Goal: Task Accomplishment & Management: Use online tool/utility

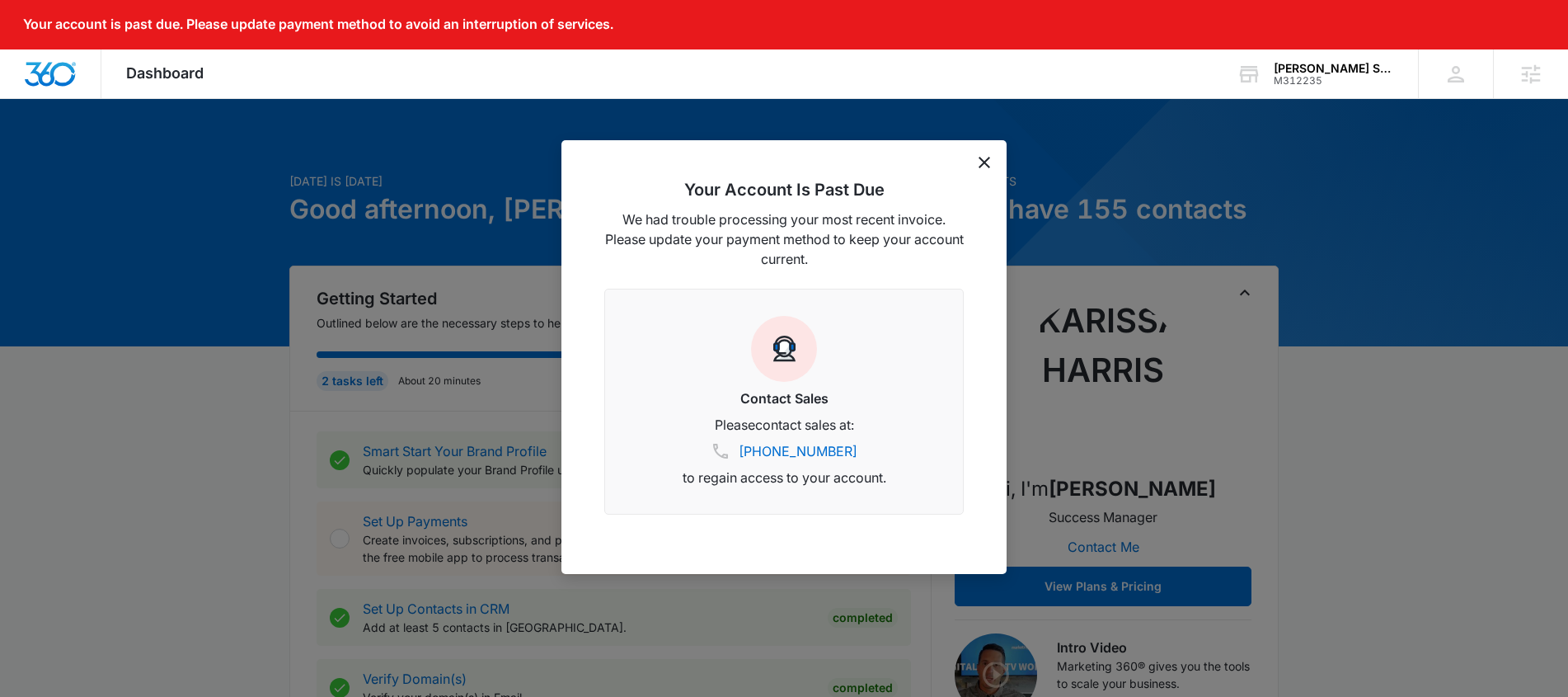
click at [978, 162] on icon "dismiss this dialog" at bounding box center [984, 163] width 12 height 12
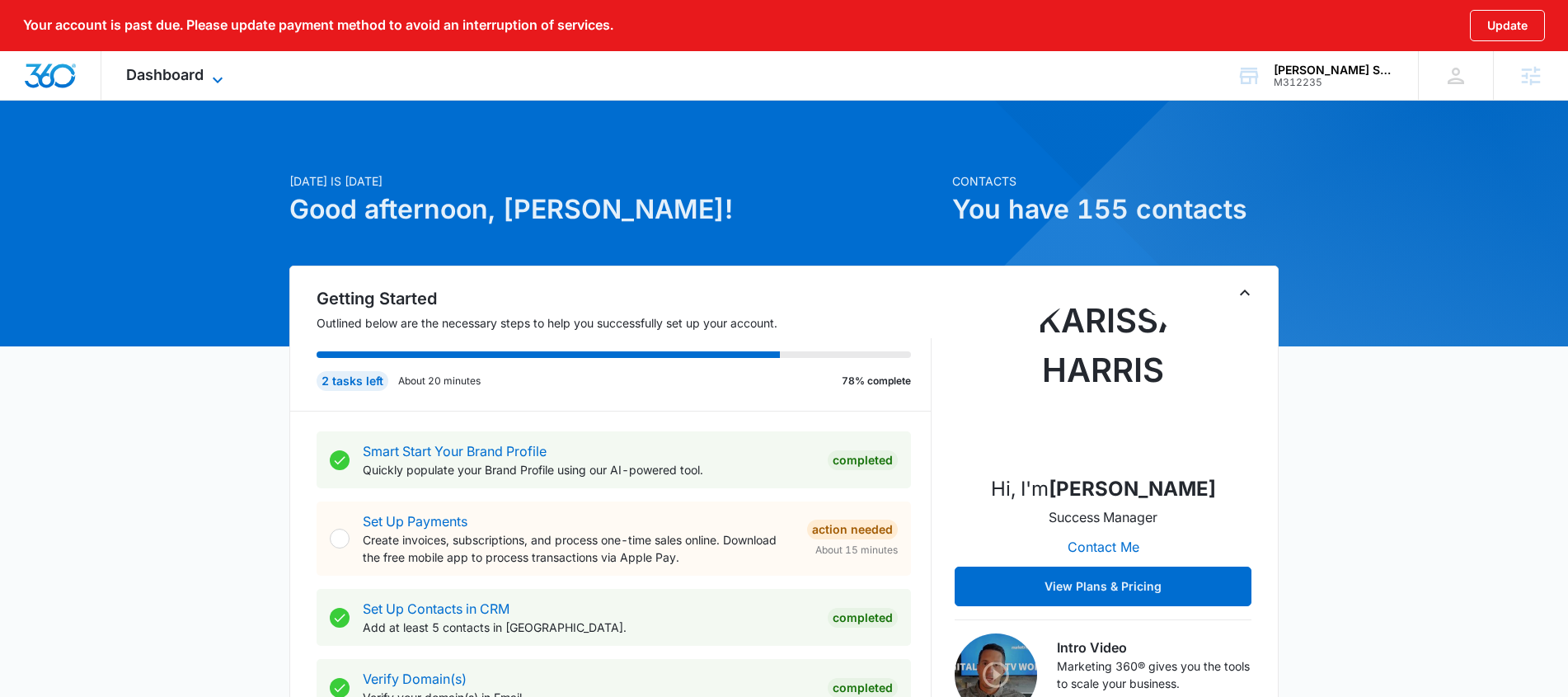
click at [219, 74] on icon at bounding box center [218, 80] width 20 height 20
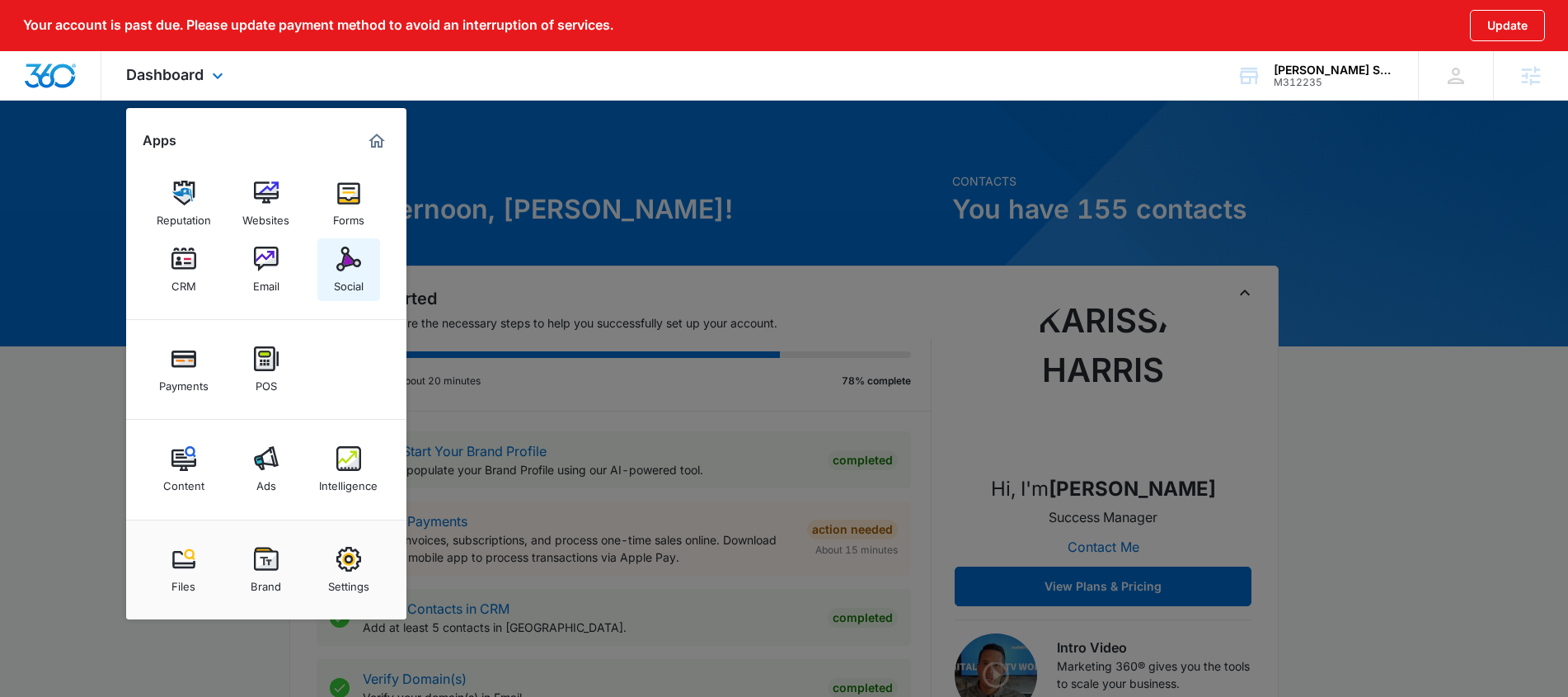
click at [328, 247] on link "Social" at bounding box center [348, 269] width 63 height 63
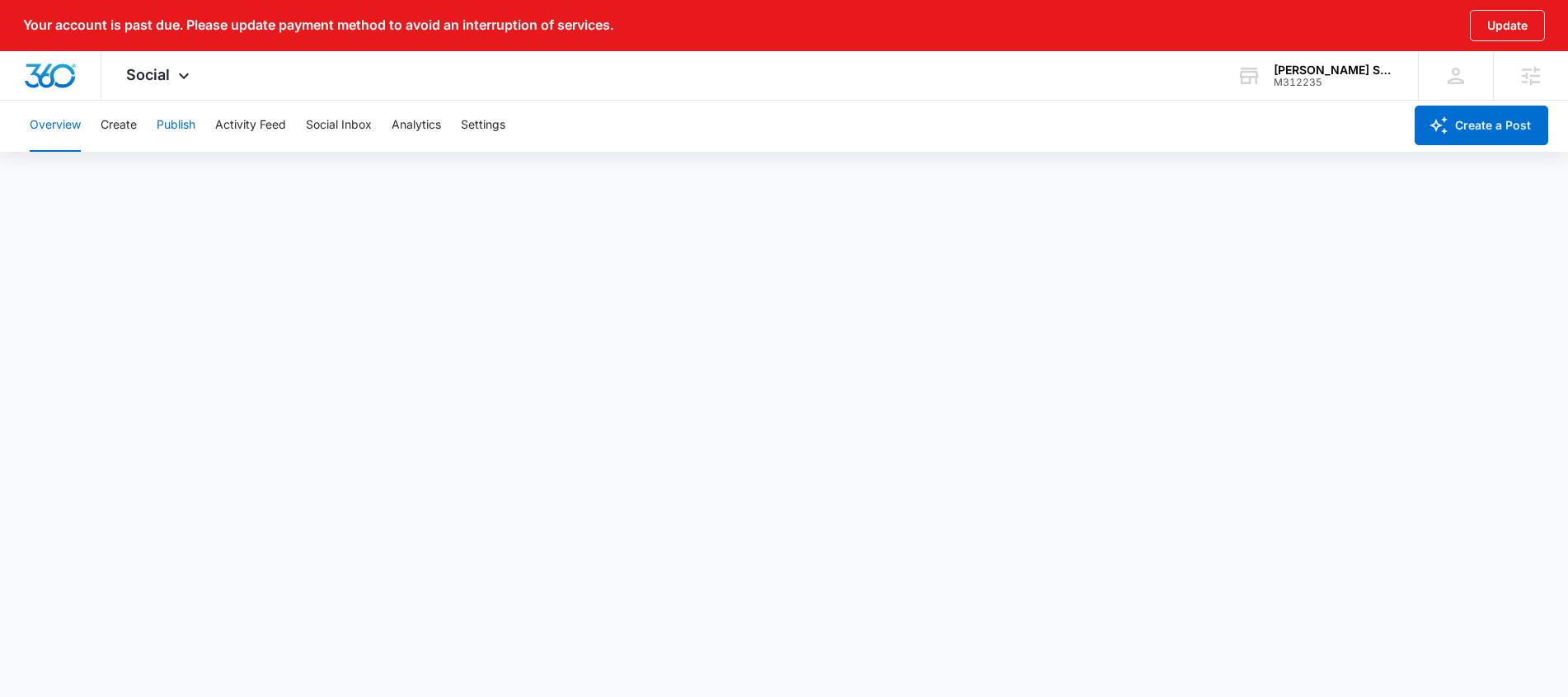
click at [162, 121] on button "Publish" at bounding box center [176, 125] width 39 height 53
click at [136, 114] on button "Create" at bounding box center [118, 125] width 36 height 53
click at [171, 116] on button "Publish" at bounding box center [176, 125] width 39 height 53
